Goal: Task Accomplishment & Management: Manage account settings

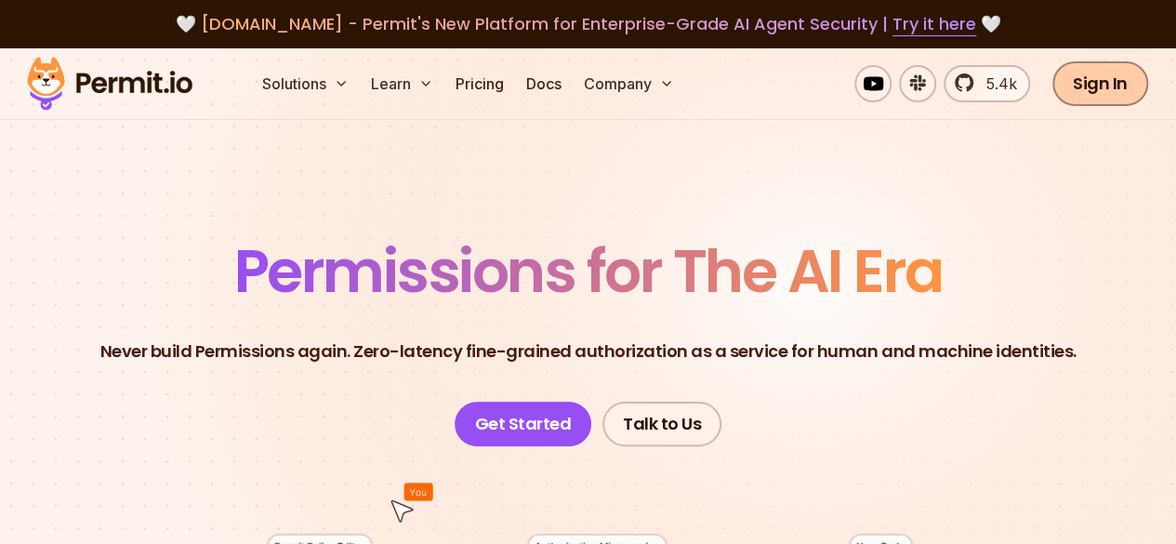
click at [1084, 78] on link "Sign In" at bounding box center [1100, 83] width 96 height 45
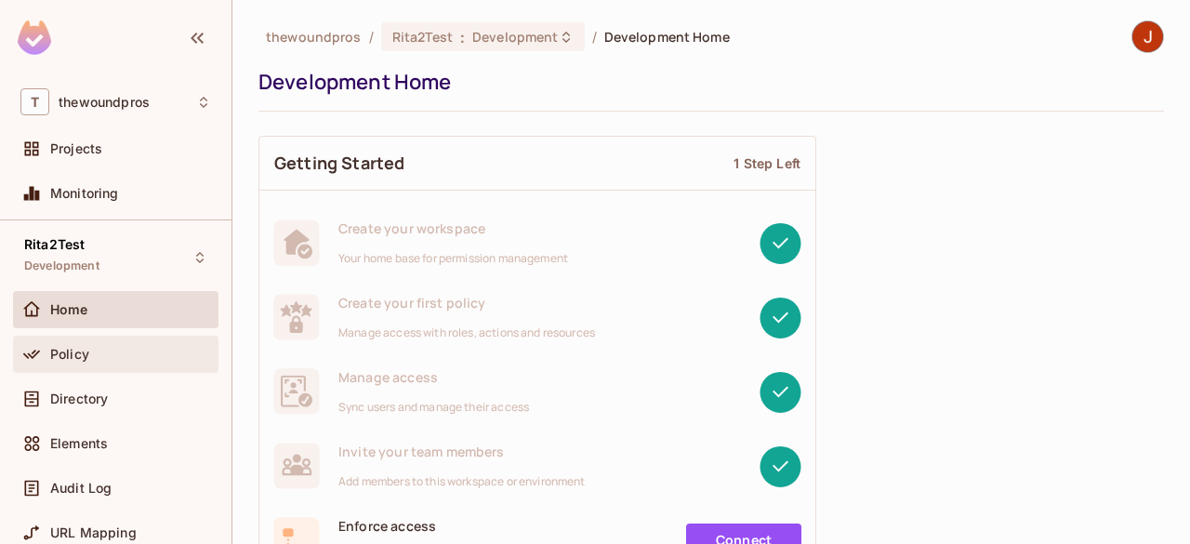
click at [102, 367] on div "Policy" at bounding box center [115, 354] width 205 height 37
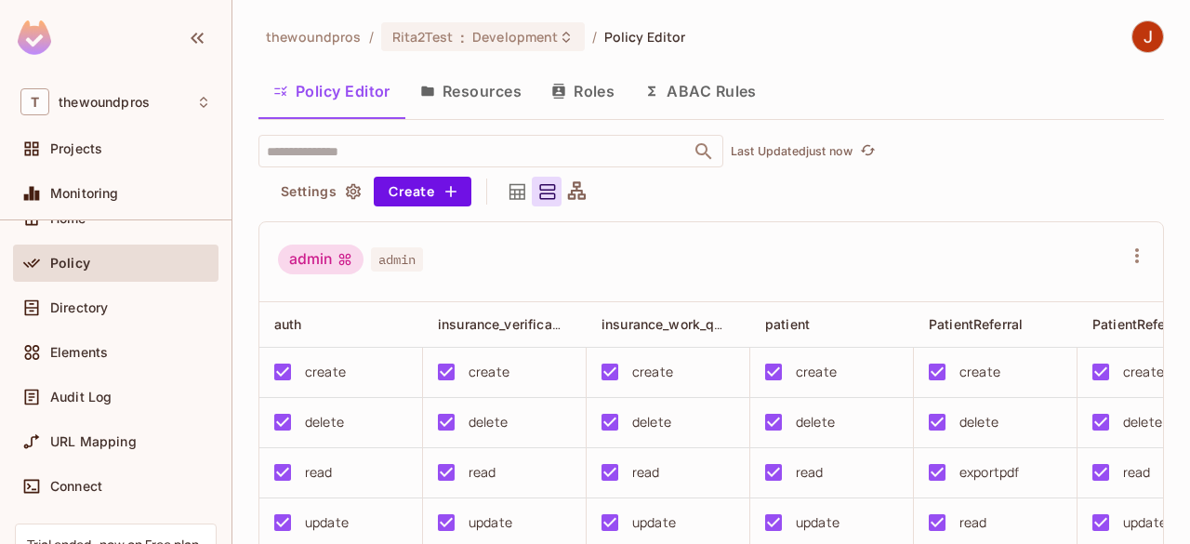
scroll to position [76, 0]
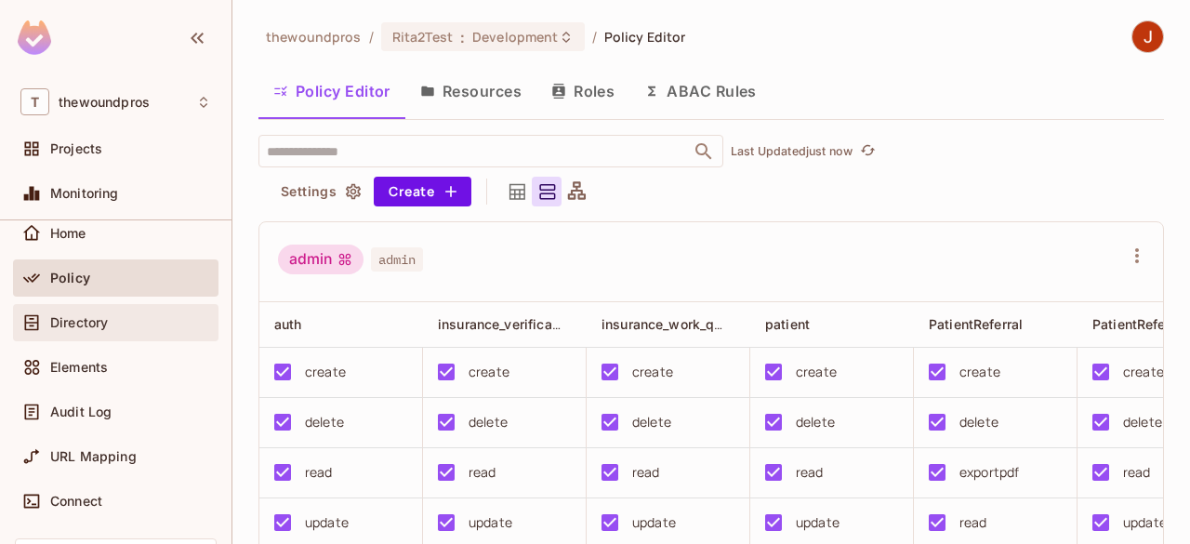
click at [148, 328] on div "Directory" at bounding box center [115, 322] width 191 height 22
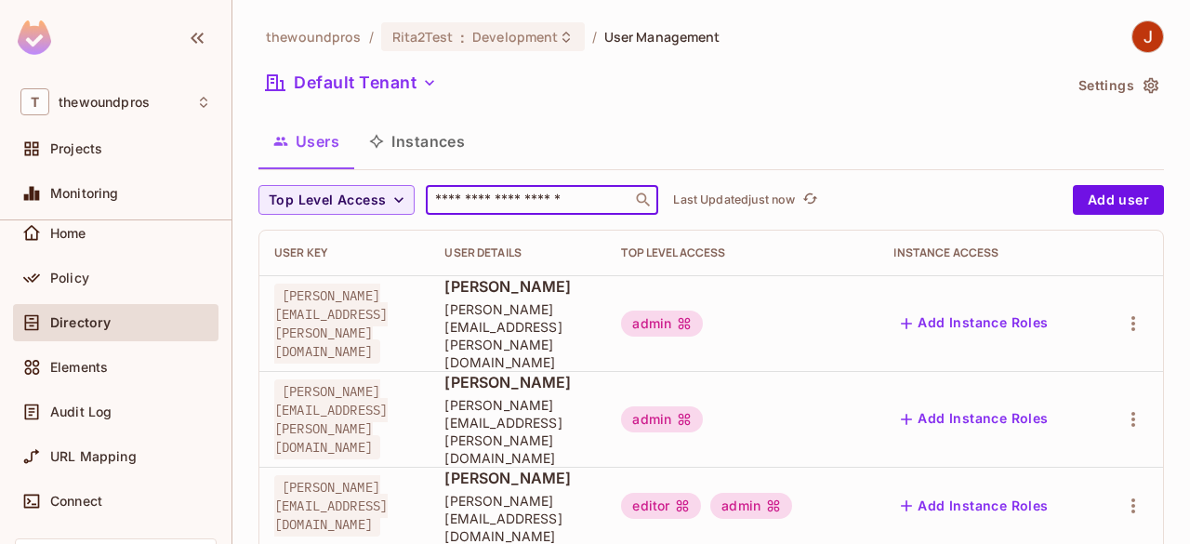
click at [552, 204] on input "text" at bounding box center [528, 200] width 195 height 19
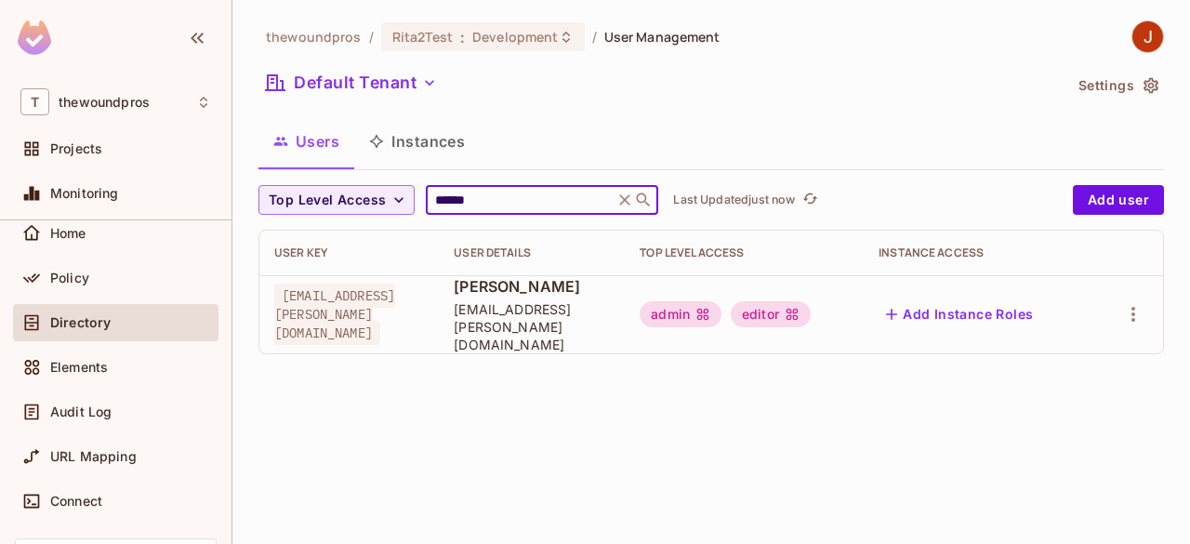
type input "******"
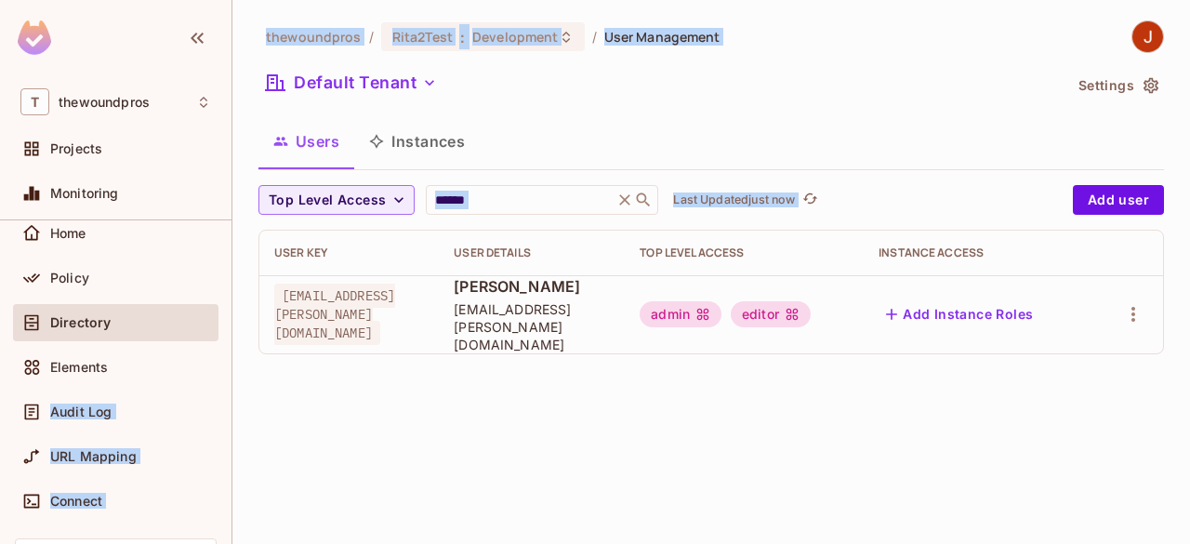
drag, startPoint x: 216, startPoint y: 351, endPoint x: 247, endPoint y: 263, distance: 93.8
click at [247, 263] on div "T thewoundpros Projects Monitoring Rita2Test Development Home Policy Directory …" at bounding box center [595, 272] width 1190 height 544
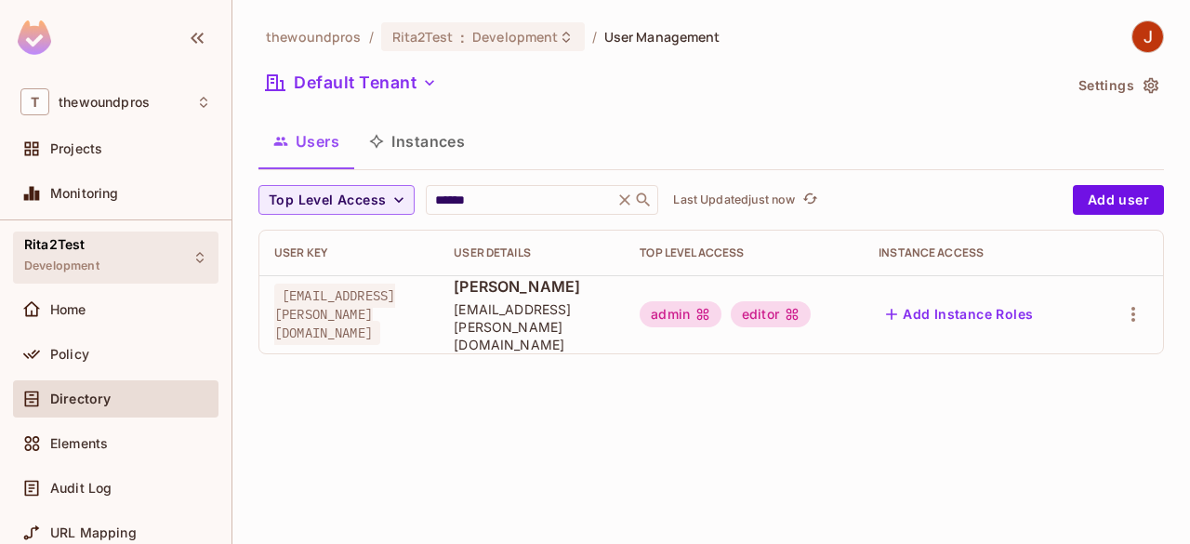
click at [165, 252] on div "Rita2Test Development" at bounding box center [115, 257] width 205 height 51
